Goal: Information Seeking & Learning: Find specific fact

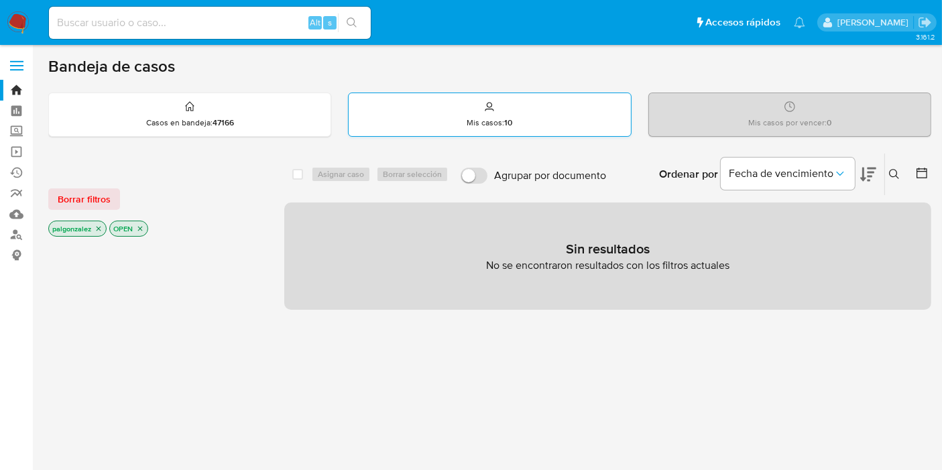
click at [505, 115] on div "Mis casos : 10" at bounding box center [490, 114] width 282 height 43
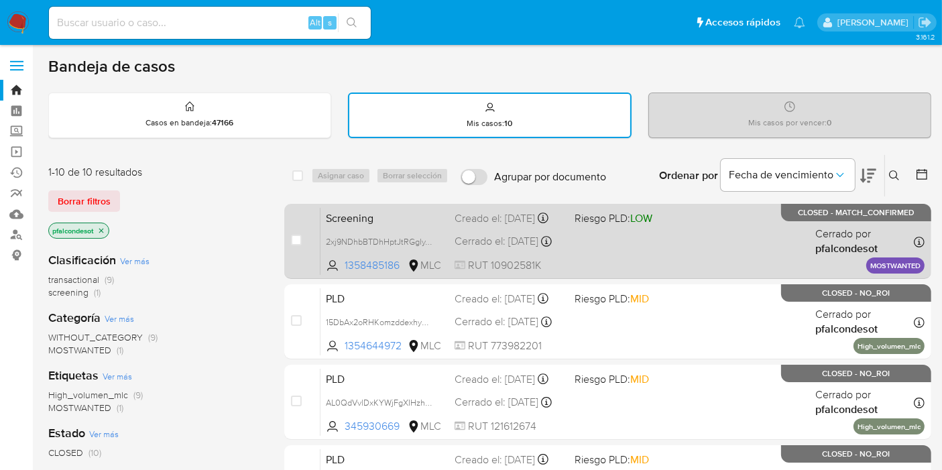
click at [676, 245] on div "Screening 2xj9NDhbBTDhHptJtRGglyYV 1358485186 MLC Riesgo PLD: LOW Creado el: 25…" at bounding box center [622, 241] width 604 height 68
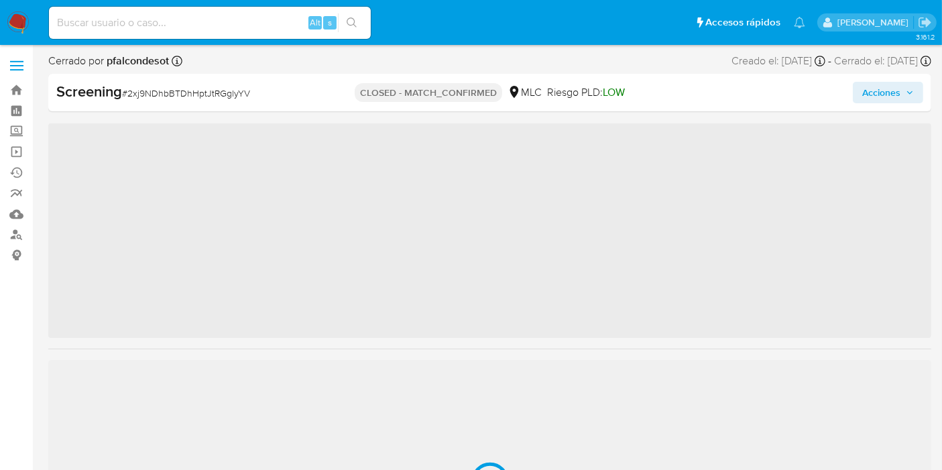
scroll to position [630, 0]
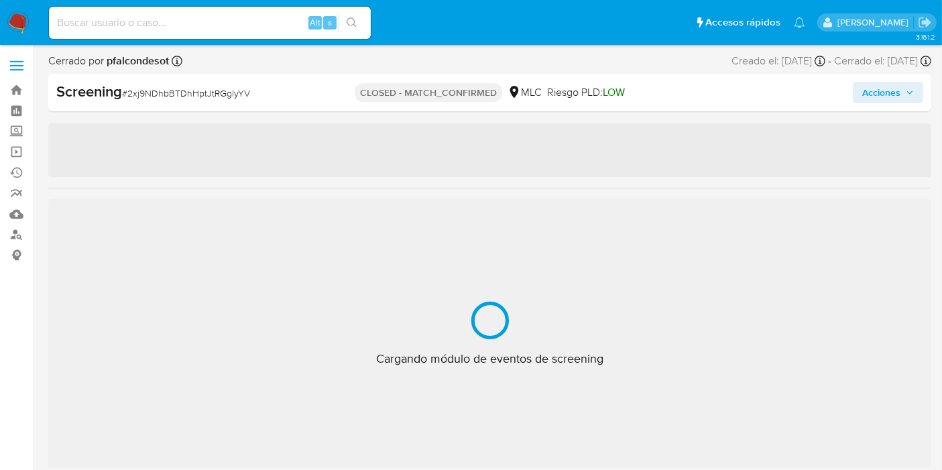
select select "10"
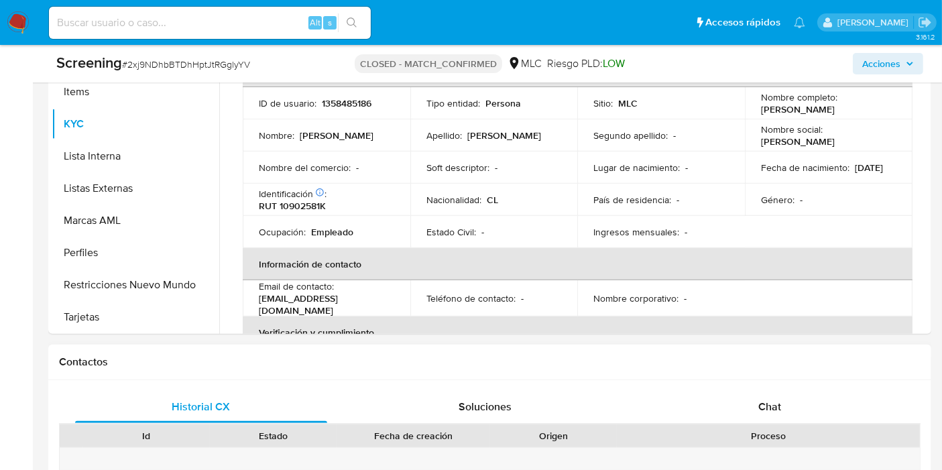
scroll to position [372, 0]
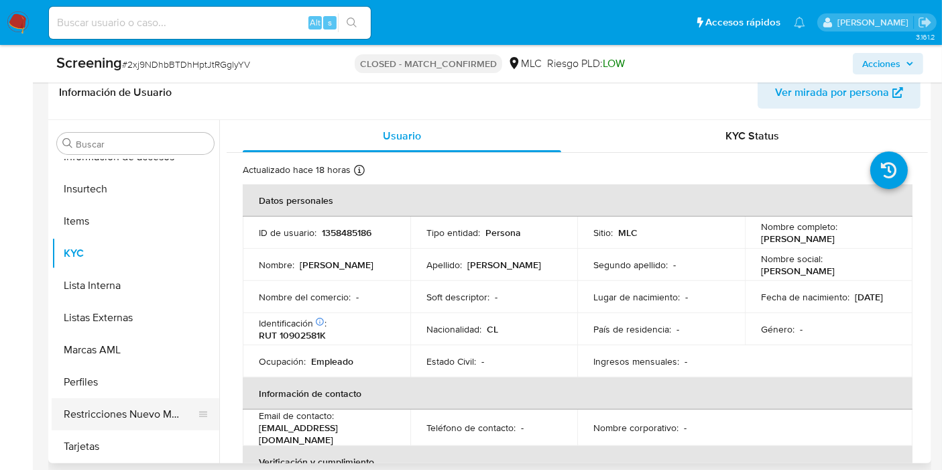
click at [125, 414] on button "Restricciones Nuevo Mundo" at bounding box center [130, 414] width 157 height 32
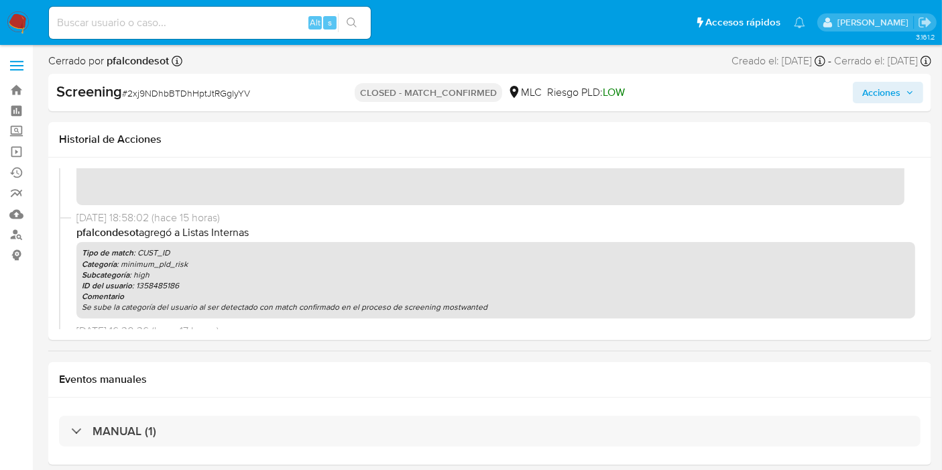
scroll to position [0, 0]
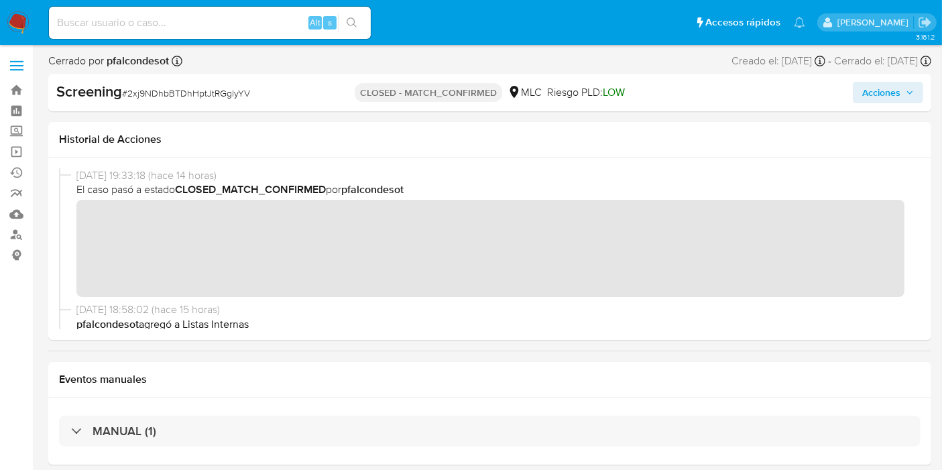
click at [15, 20] on img at bounding box center [18, 22] width 23 height 23
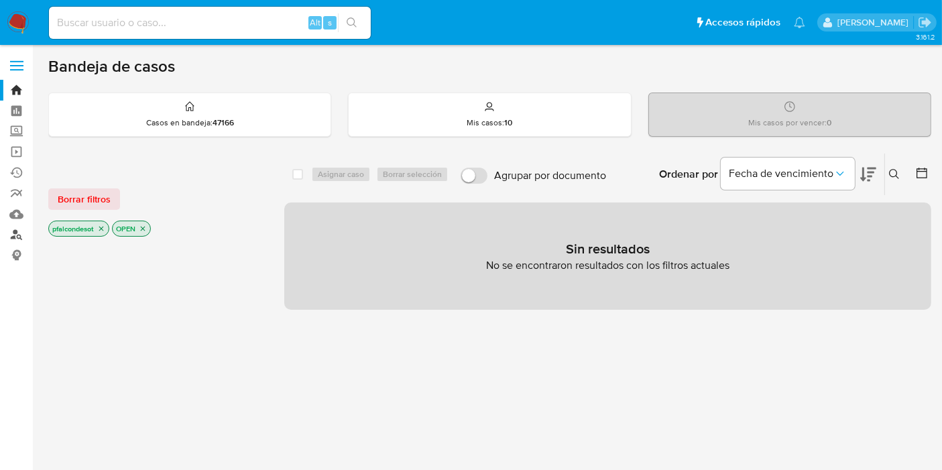
click at [18, 233] on link "Buscador de personas" at bounding box center [80, 235] width 160 height 21
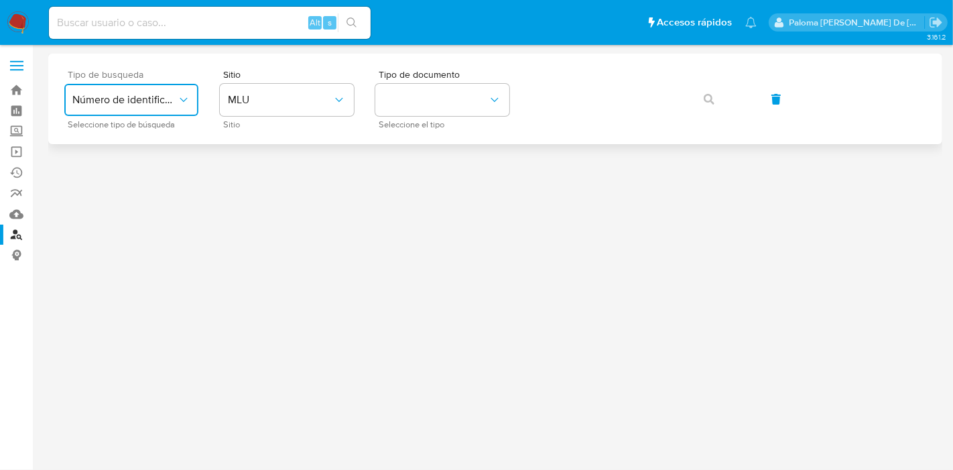
click at [159, 99] on span "Número de identificación" at bounding box center [124, 99] width 105 height 13
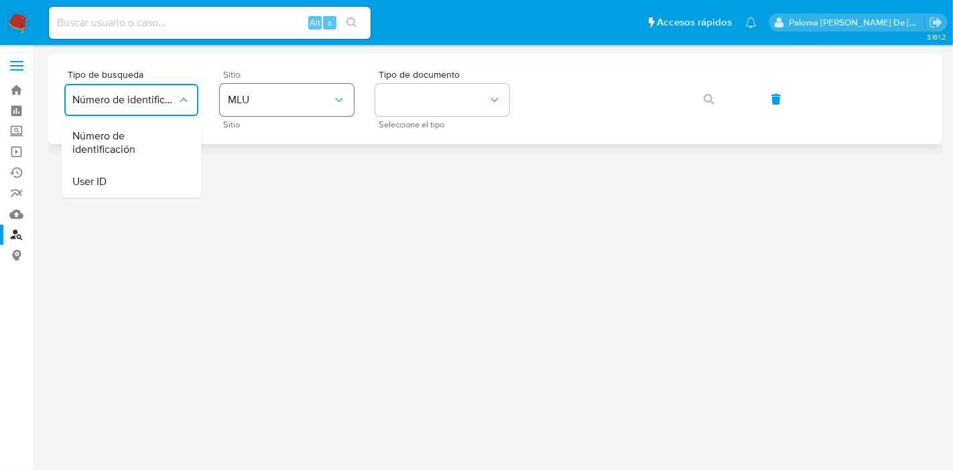
drag, startPoint x: 133, startPoint y: 139, endPoint x: 231, endPoint y: 109, distance: 102.4
click at [133, 137] on span "Número de identificación" at bounding box center [127, 142] width 110 height 27
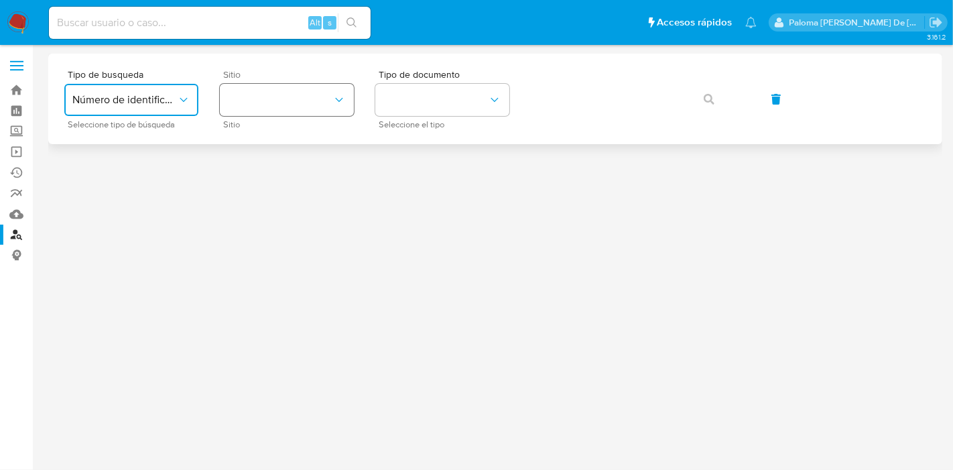
click at [247, 104] on button "site_id" at bounding box center [287, 100] width 134 height 32
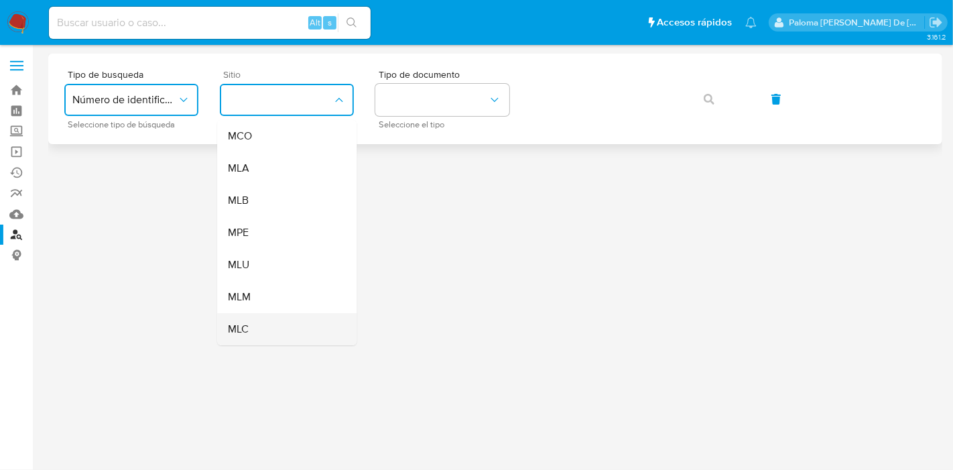
click at [247, 334] on span "MLC" at bounding box center [238, 328] width 21 height 13
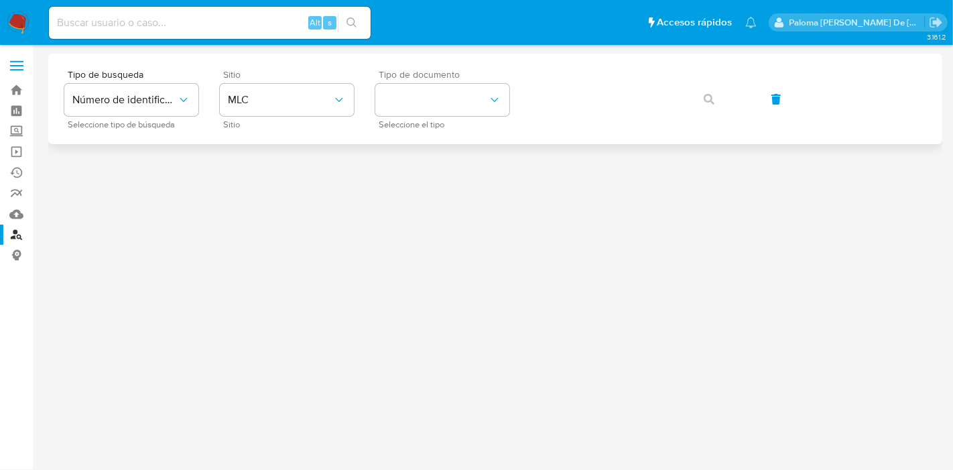
click at [428, 121] on span "Seleccione el tipo" at bounding box center [446, 124] width 134 height 7
click at [438, 110] on button "identificationType" at bounding box center [442, 100] width 134 height 32
click at [432, 141] on div "RUT RUT" at bounding box center [438, 143] width 110 height 46
click at [702, 99] on button "button" at bounding box center [709, 99] width 46 height 32
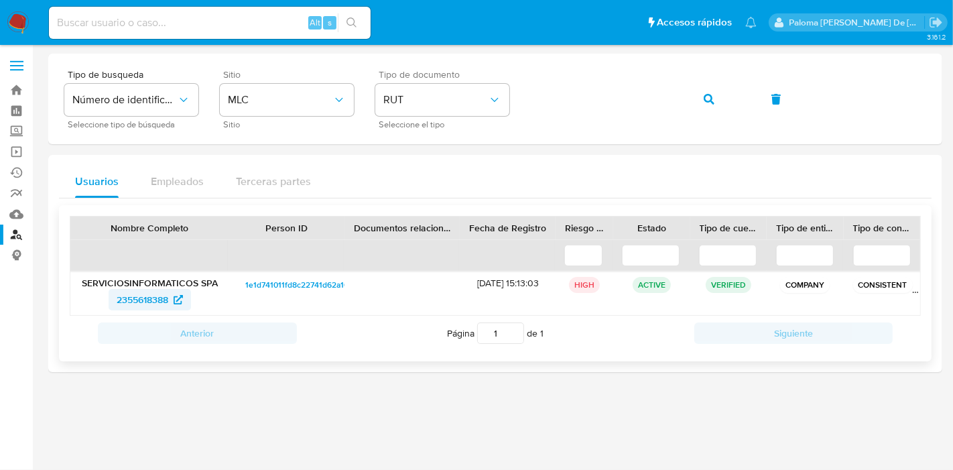
click at [152, 296] on span "2355618388" at bounding box center [143, 299] width 52 height 21
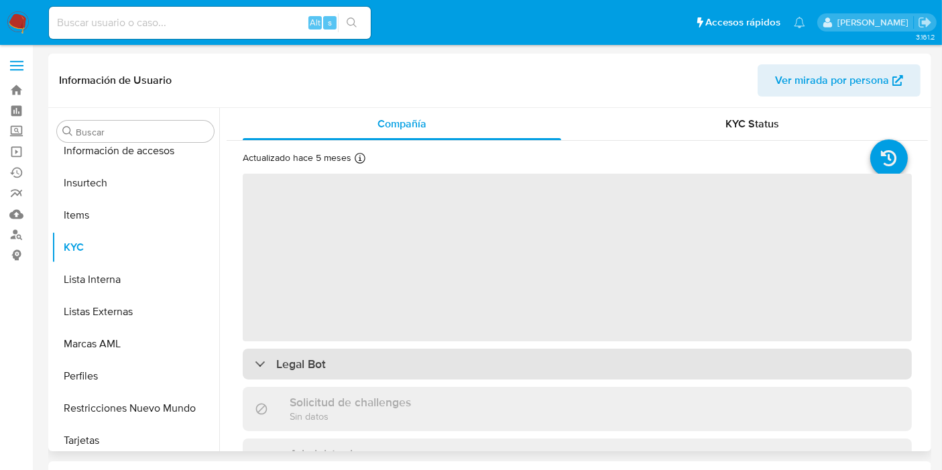
scroll to position [630, 0]
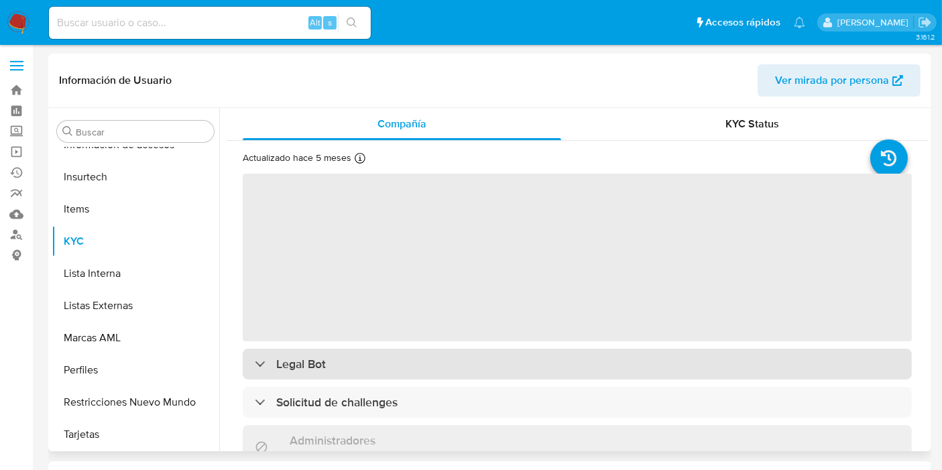
select select "10"
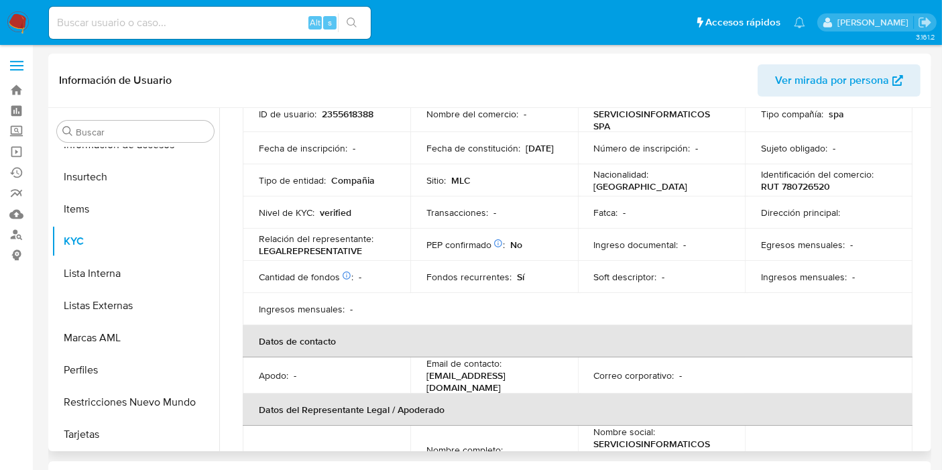
scroll to position [0, 0]
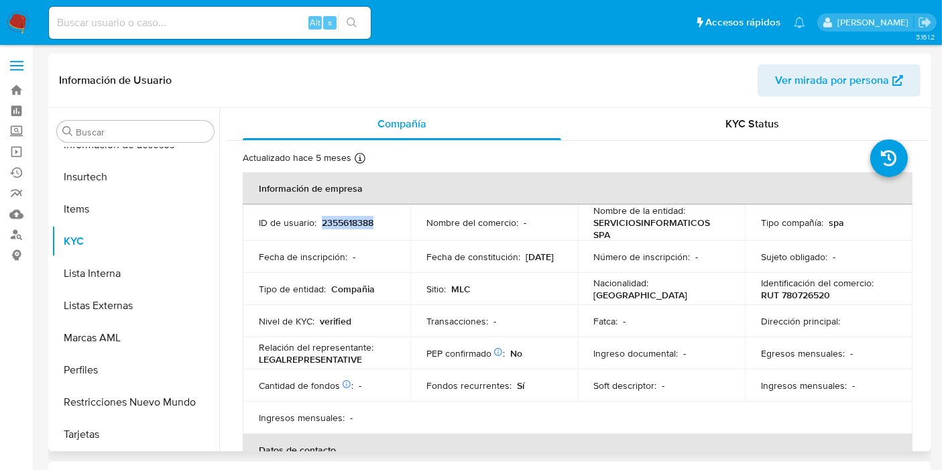
drag, startPoint x: 375, startPoint y: 225, endPoint x: 321, endPoint y: 221, distance: 54.4
click at [321, 221] on div "ID de usuario : 2355618388" at bounding box center [326, 223] width 135 height 12
copy p "2355618388"
click at [824, 79] on span "Ver mirada por persona" at bounding box center [832, 80] width 114 height 32
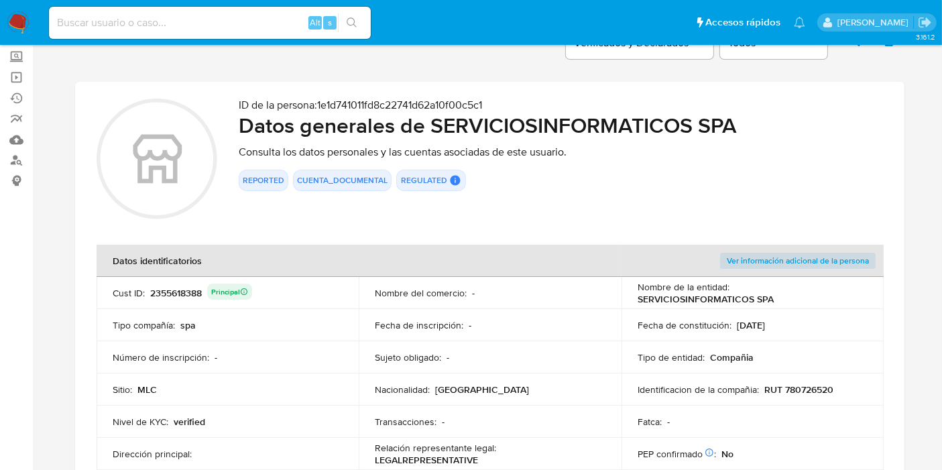
scroll to position [149, 0]
